Goal: Communication & Community: Share content

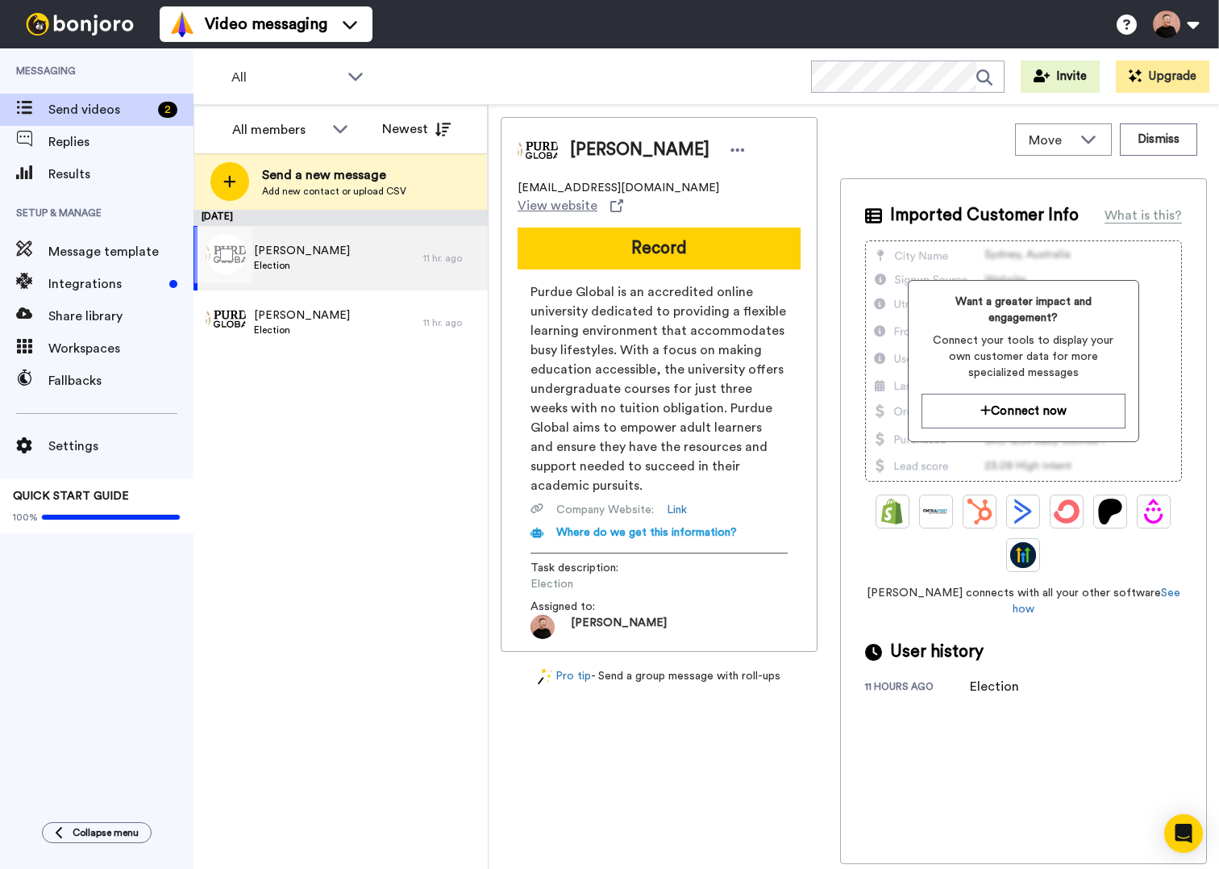
click at [303, 256] on span "Micah Bailey" at bounding box center [302, 251] width 96 height 16
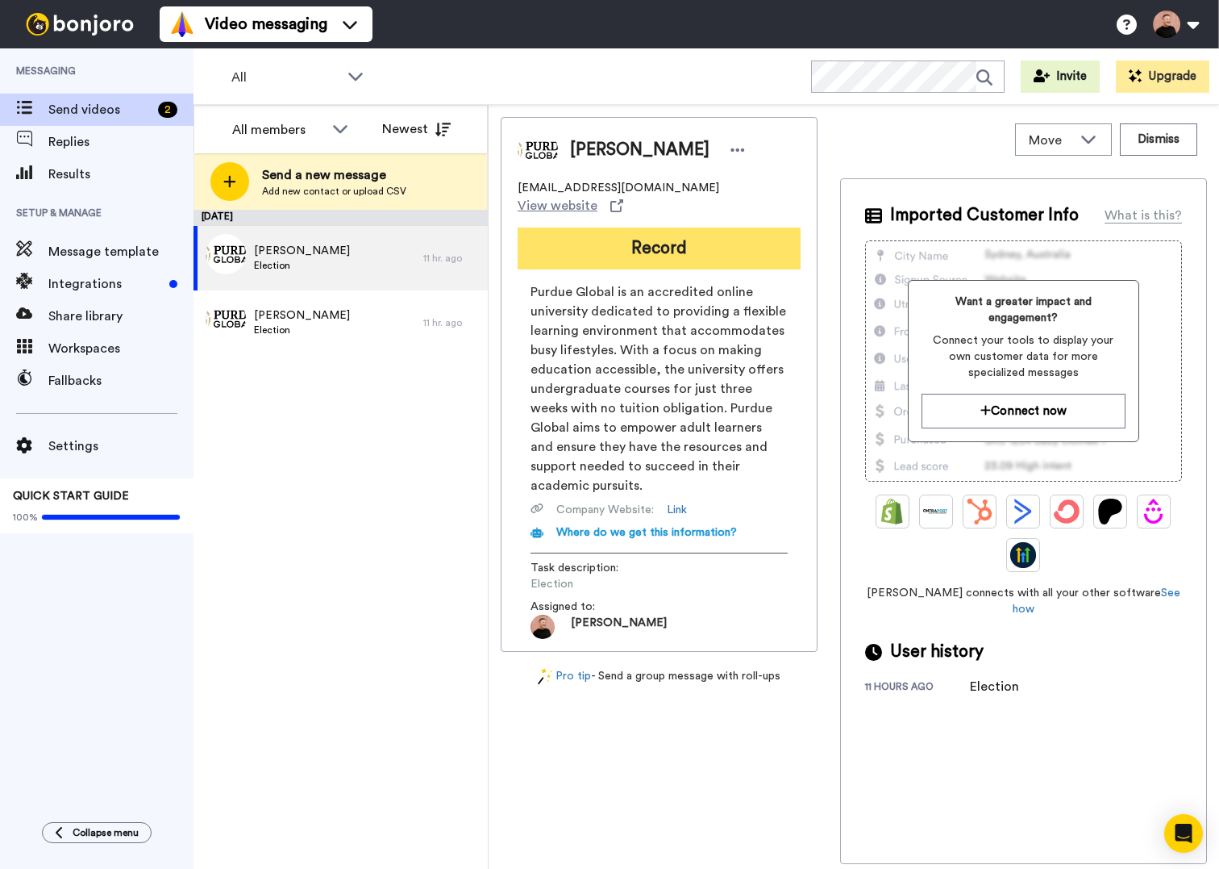
click at [710, 257] on button "Record" at bounding box center [659, 248] width 283 height 42
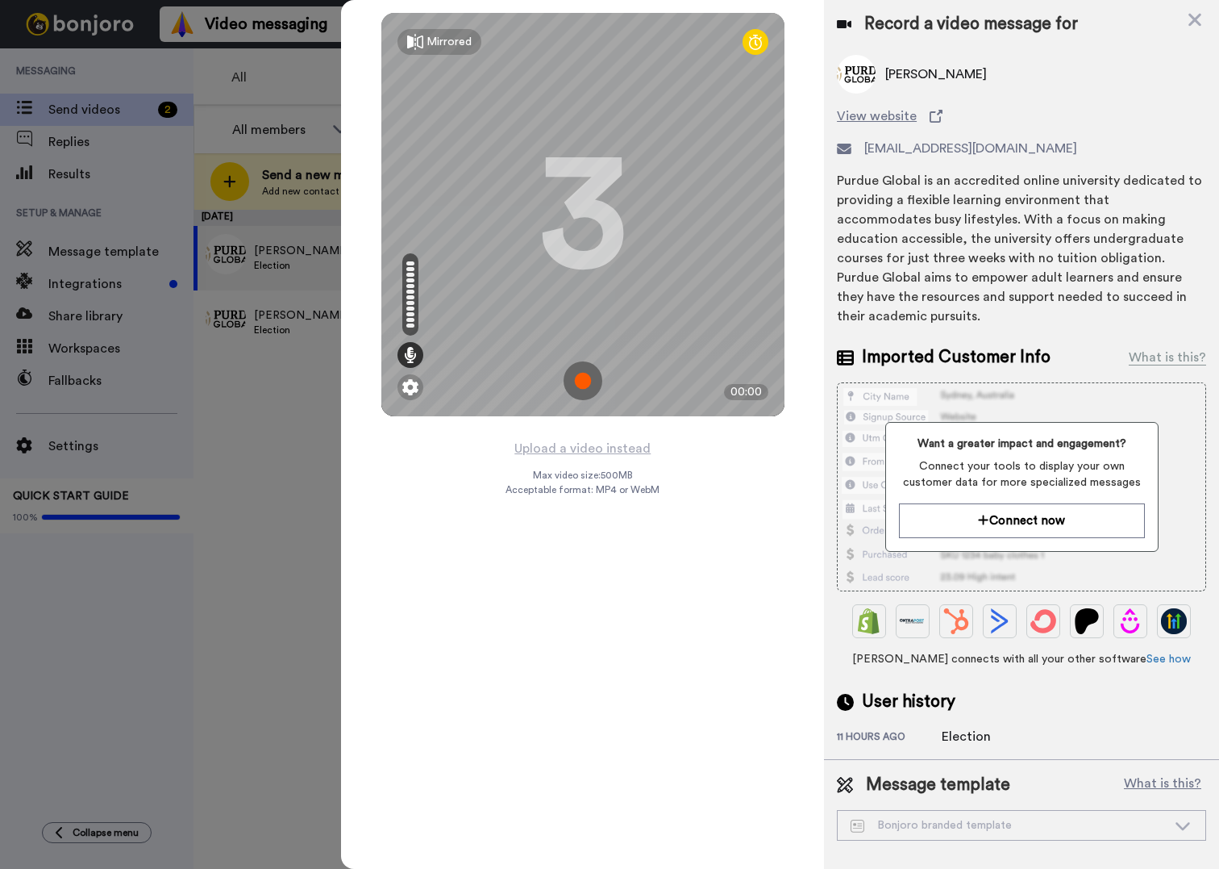
click at [588, 381] on img at bounding box center [583, 380] width 39 height 39
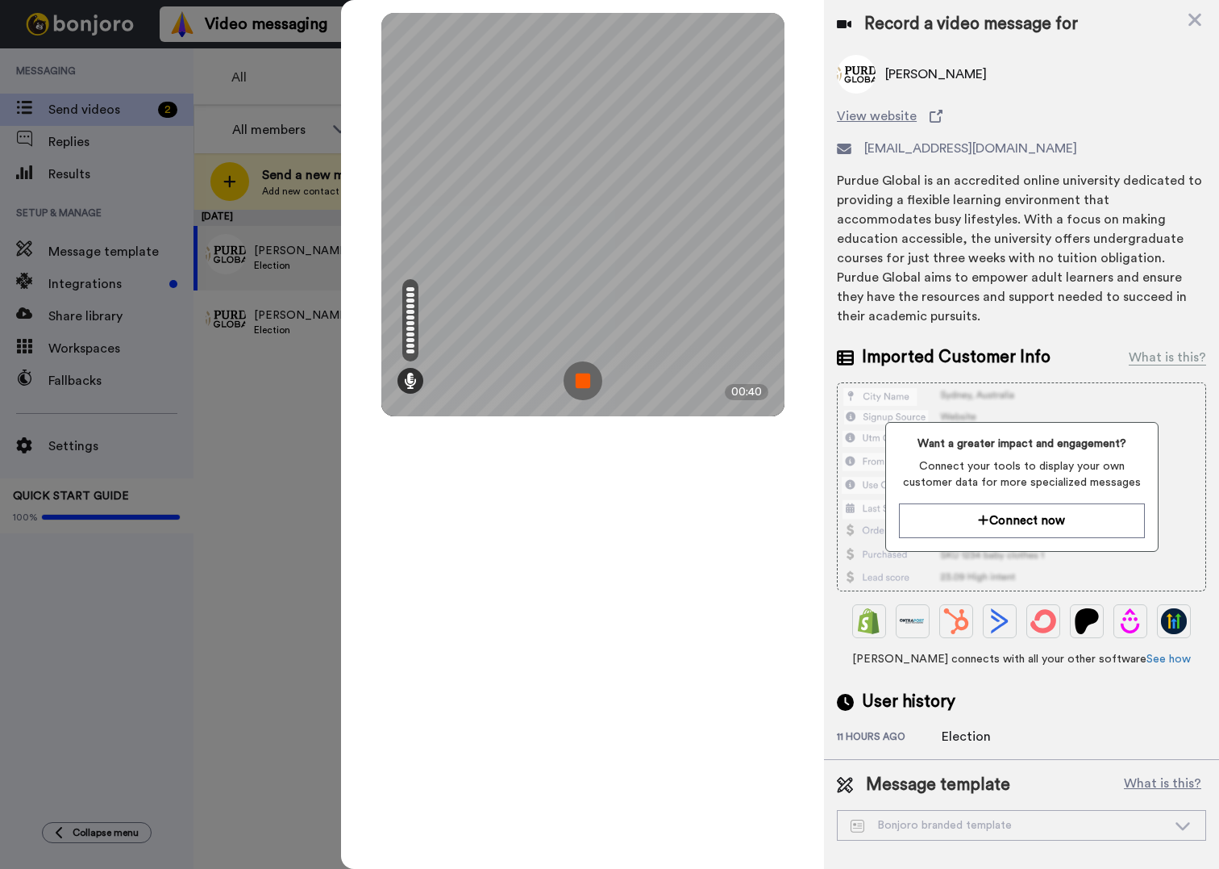
click at [588, 381] on img at bounding box center [583, 380] width 39 height 39
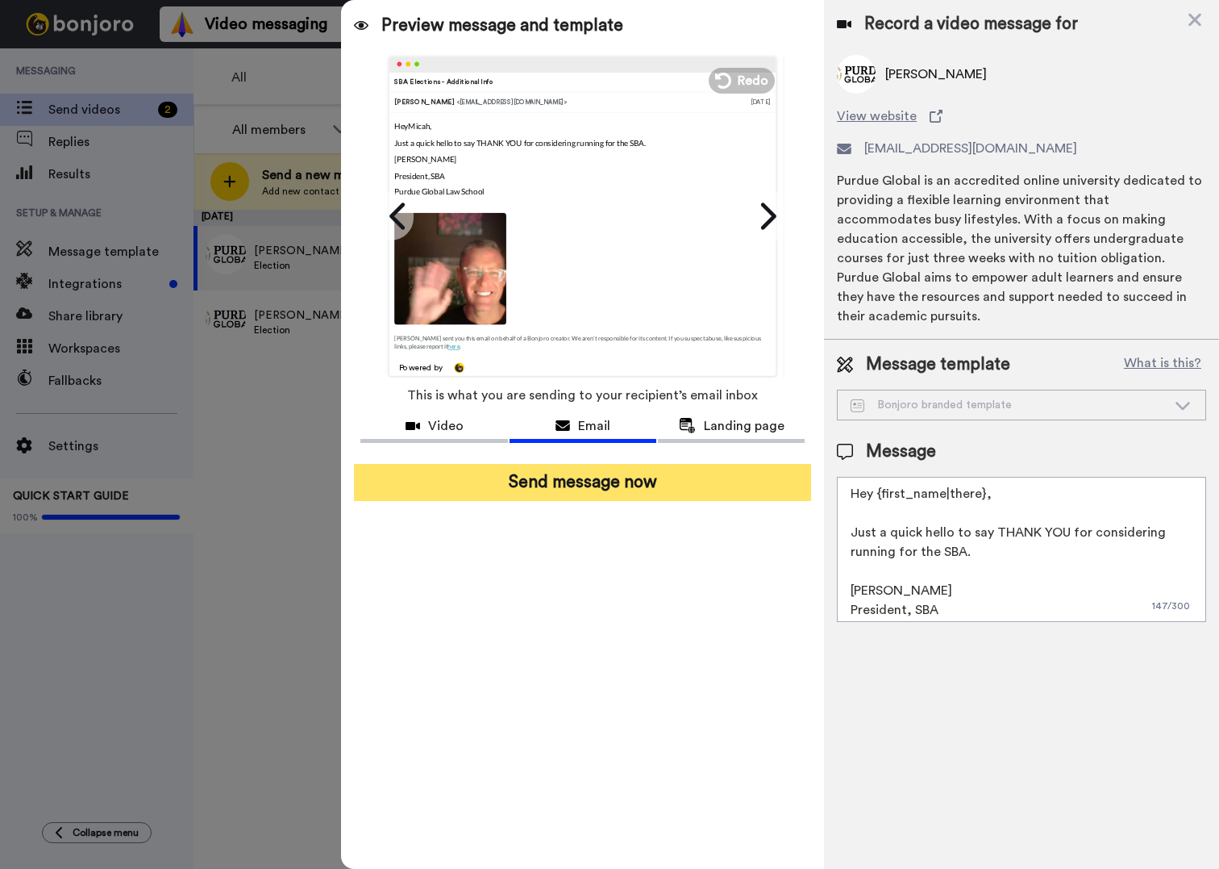
click at [596, 476] on button "Send message now" at bounding box center [582, 482] width 457 height 37
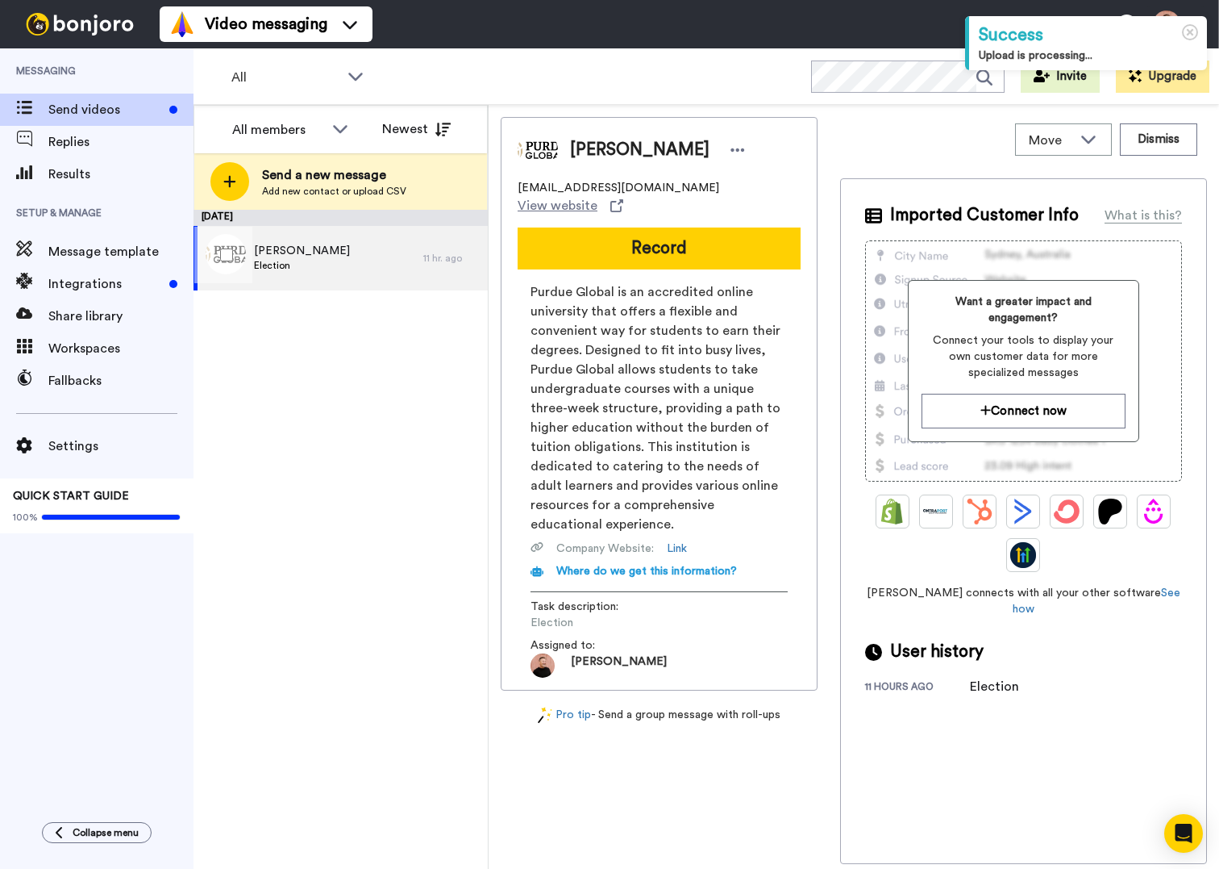
click at [315, 254] on span "[PERSON_NAME]" at bounding box center [302, 251] width 96 height 16
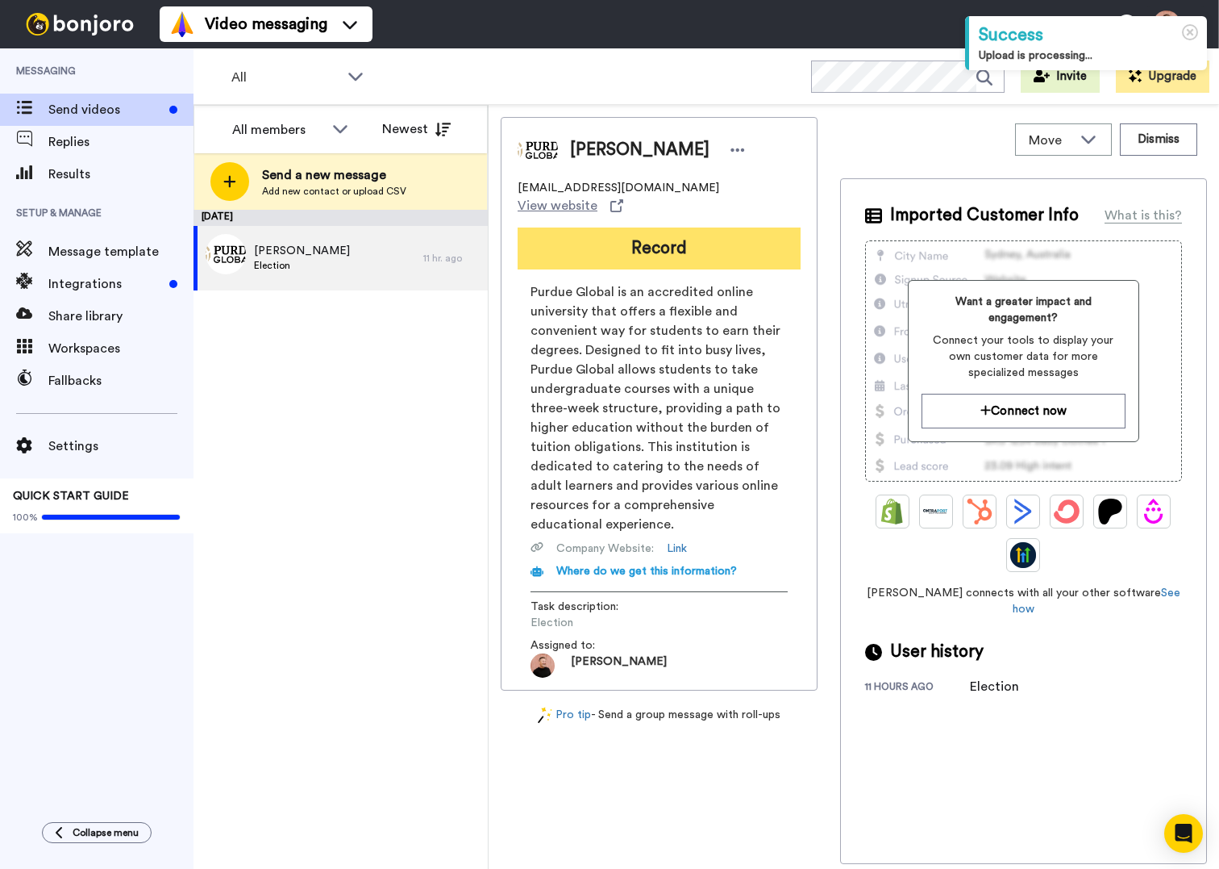
click at [656, 261] on button "Record" at bounding box center [659, 248] width 283 height 42
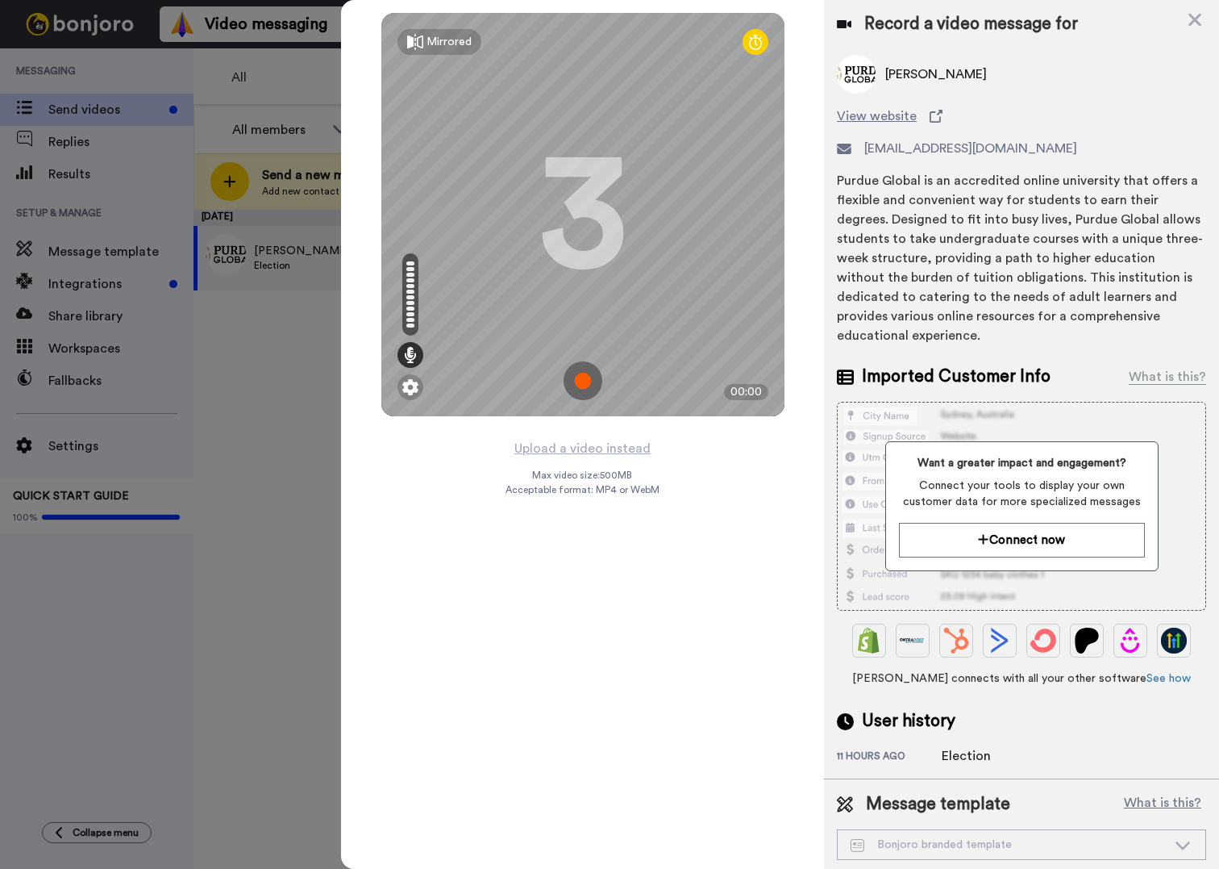
click at [590, 379] on img at bounding box center [583, 380] width 39 height 39
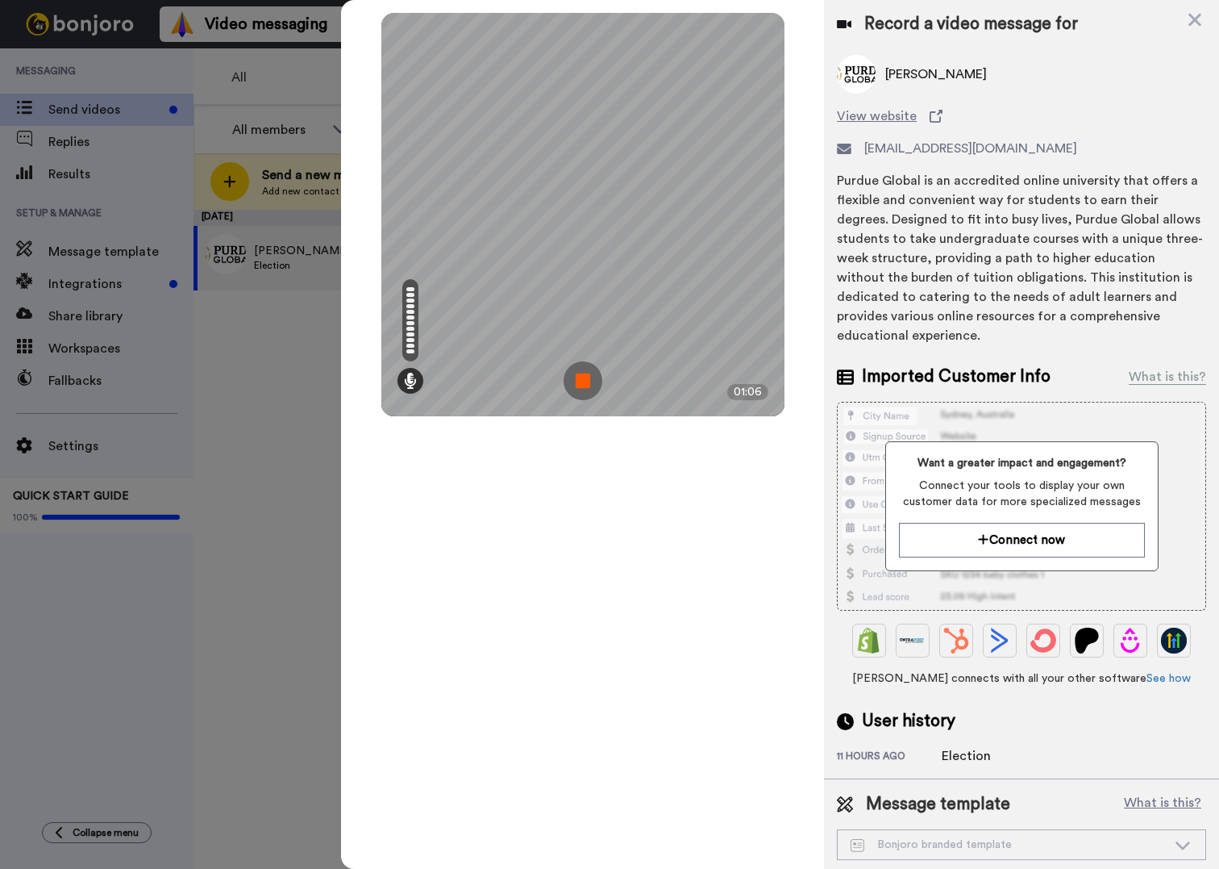
click at [590, 379] on img at bounding box center [583, 380] width 39 height 39
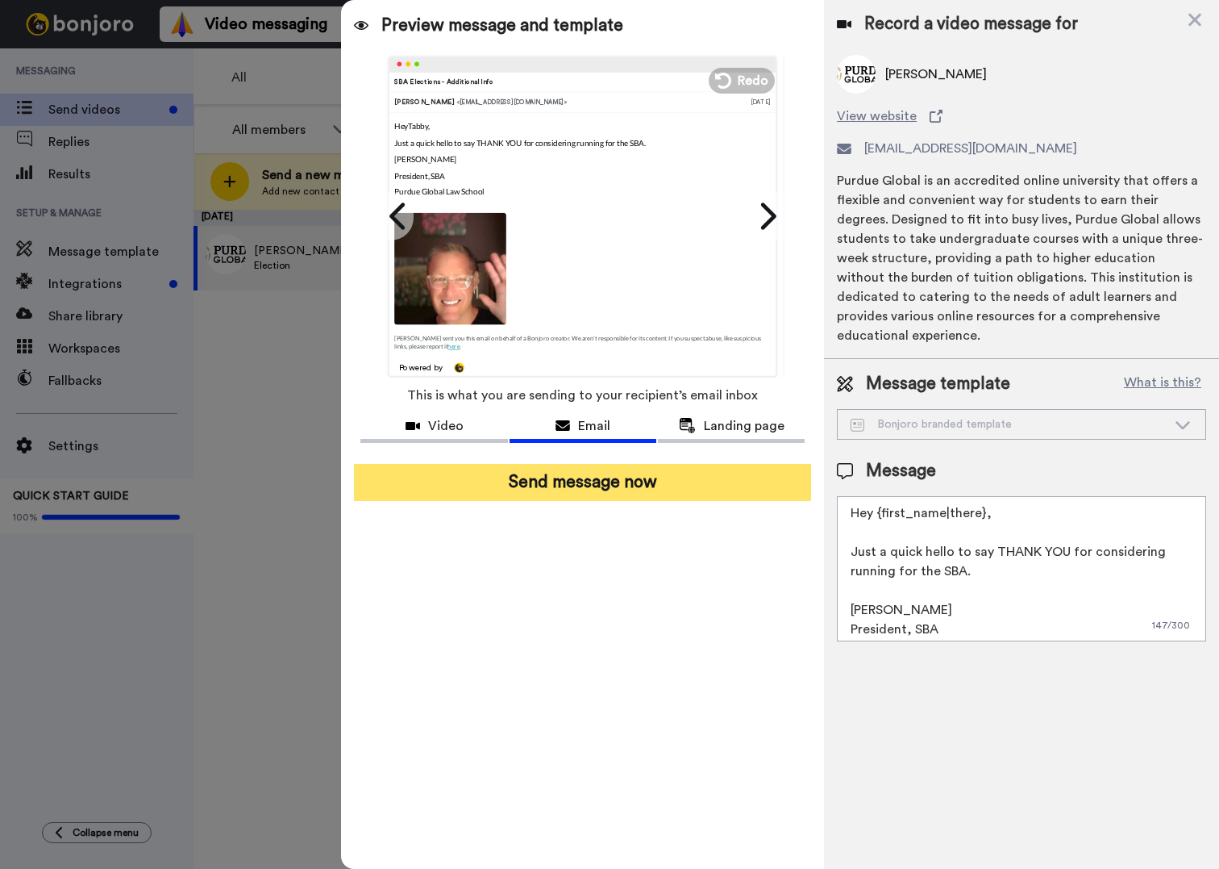
click at [617, 476] on button "Send message now" at bounding box center [582, 482] width 457 height 37
